Goal: Task Accomplishment & Management: Use online tool/utility

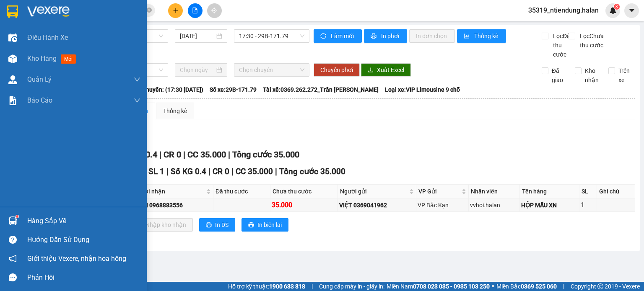
click at [24, 220] on div "Hàng sắp về" at bounding box center [73, 221] width 147 height 19
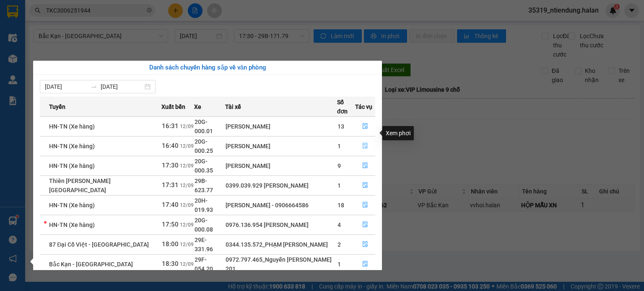
click at [366, 143] on icon "file-done" at bounding box center [365, 146] width 5 height 6
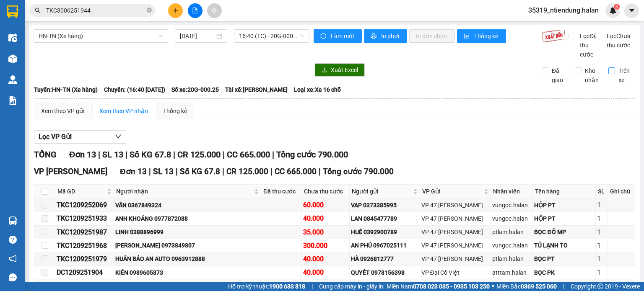
click at [608, 74] on input "Trên xe" at bounding box center [611, 71] width 7 height 7
checkbox input "true"
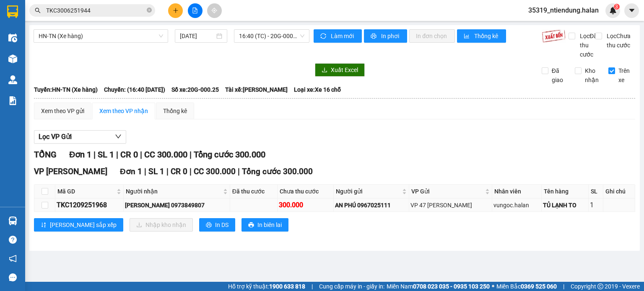
click at [80, 210] on div "TKC1209251968" at bounding box center [89, 205] width 65 height 10
copy div "TKC1209251968"
click at [44, 209] on input "checkbox" at bounding box center [45, 205] width 7 height 7
checkbox input "true"
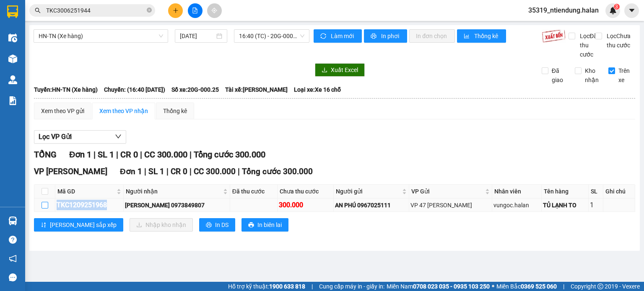
checkbox input "true"
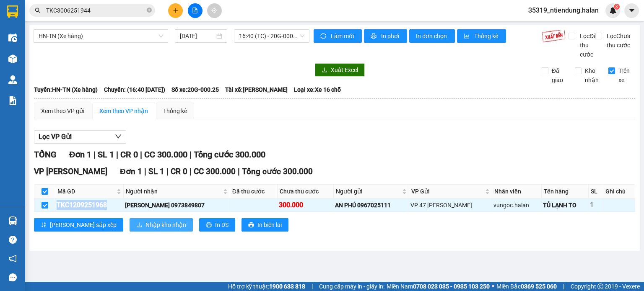
click at [136, 228] on icon "download" at bounding box center [139, 225] width 6 height 6
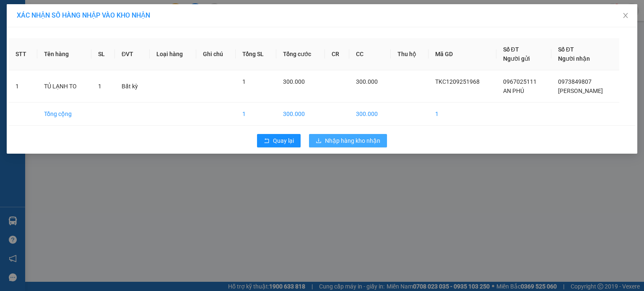
click at [367, 143] on span "Nhập hàng kho nhận" at bounding box center [352, 140] width 55 height 9
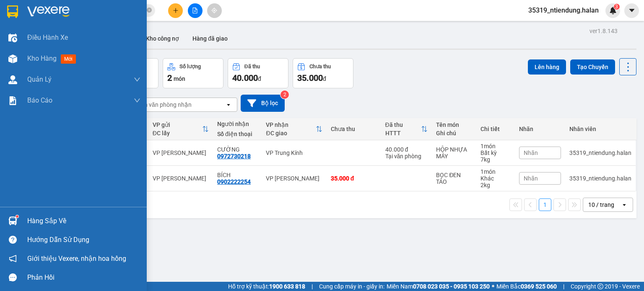
click at [45, 213] on div "Hàng sắp về" at bounding box center [73, 221] width 147 height 19
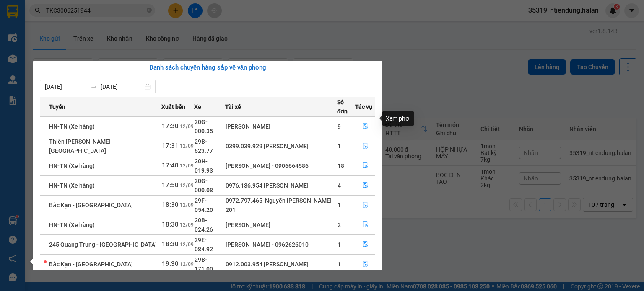
click at [365, 123] on icon "file-done" at bounding box center [365, 126] width 6 height 6
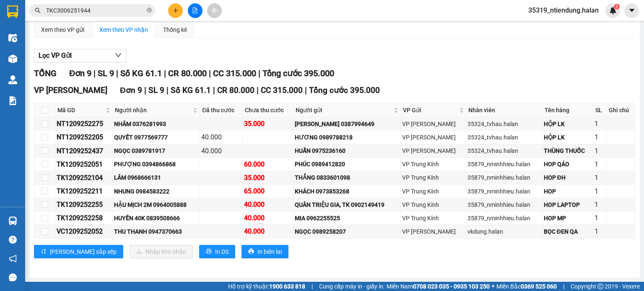
scroll to position [84, 0]
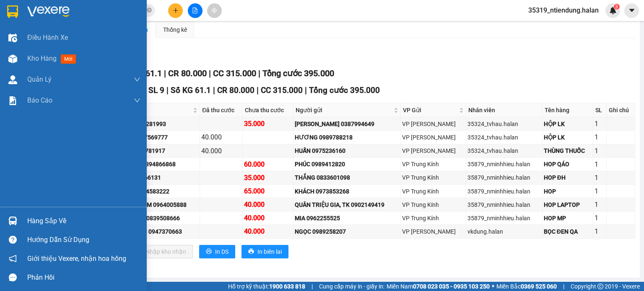
click at [47, 216] on div "Hàng sắp về" at bounding box center [83, 221] width 113 height 13
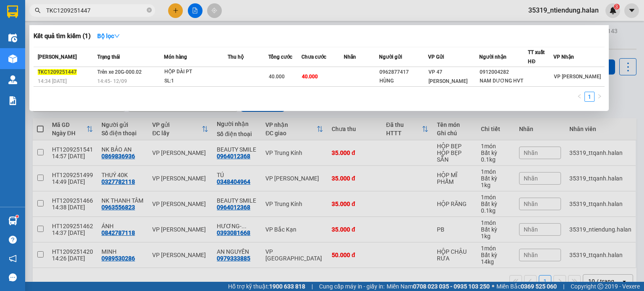
click at [122, 13] on input "TKC1209251447" at bounding box center [95, 10] width 99 height 9
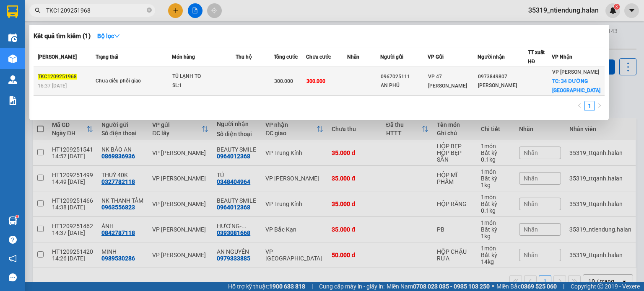
type input "TKC1209251968"
click at [153, 78] on div "Chưa điều phối giao" at bounding box center [127, 81] width 63 height 9
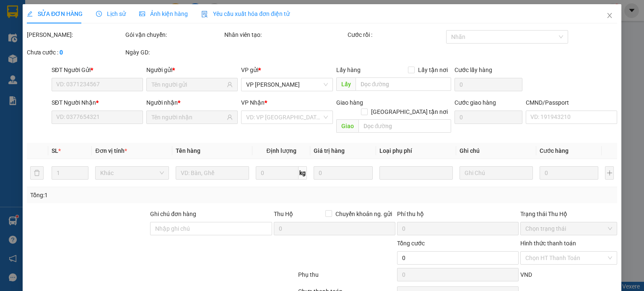
type input "0967025111"
type input "AN PHÚ"
type input "0973849807"
type input "[PERSON_NAME]"
checkbox input "true"
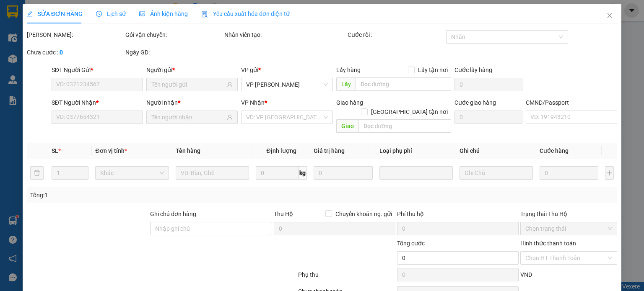
type input "34 ĐƯỜNG [GEOGRAPHIC_DATA]"
type input "50.000"
type input "300.000"
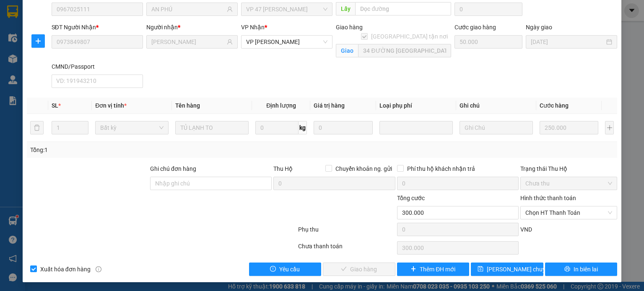
scroll to position [75, 0]
click at [544, 214] on span "Chọn HT Thanh Toán" at bounding box center [568, 213] width 87 height 13
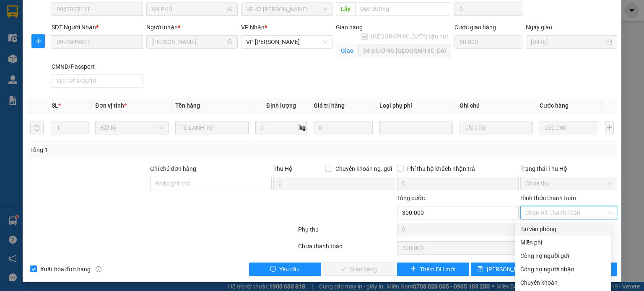
drag, startPoint x: 540, startPoint y: 231, endPoint x: 486, endPoint y: 241, distance: 54.9
click at [540, 231] on div "Tại văn phòng" at bounding box center [563, 229] width 86 height 9
type input "0"
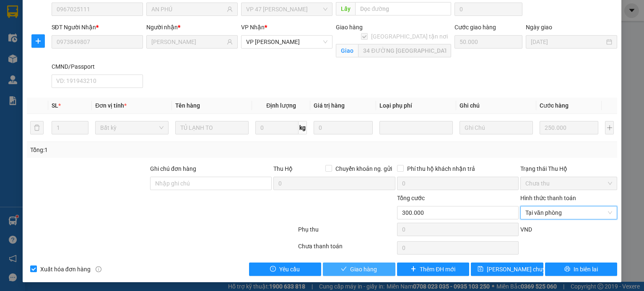
click at [361, 275] on button "Giao hàng" at bounding box center [359, 269] width 73 height 13
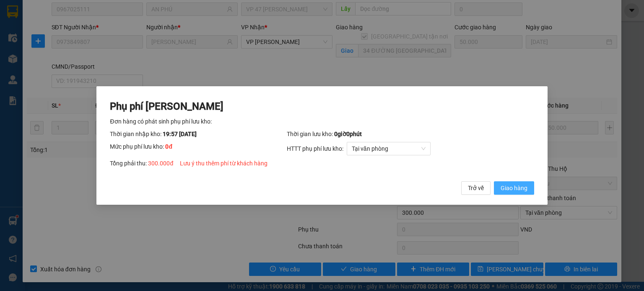
click at [510, 189] on span "Giao hàng" at bounding box center [514, 188] width 27 height 9
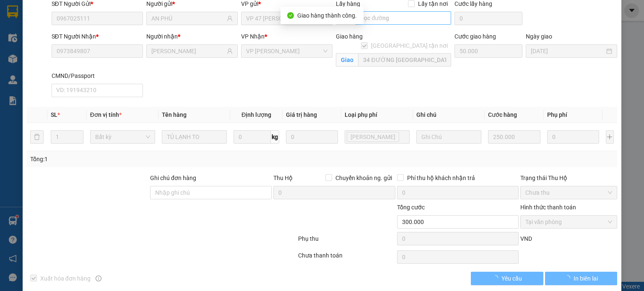
scroll to position [85, 0]
